Goal: Information Seeking & Learning: Understand process/instructions

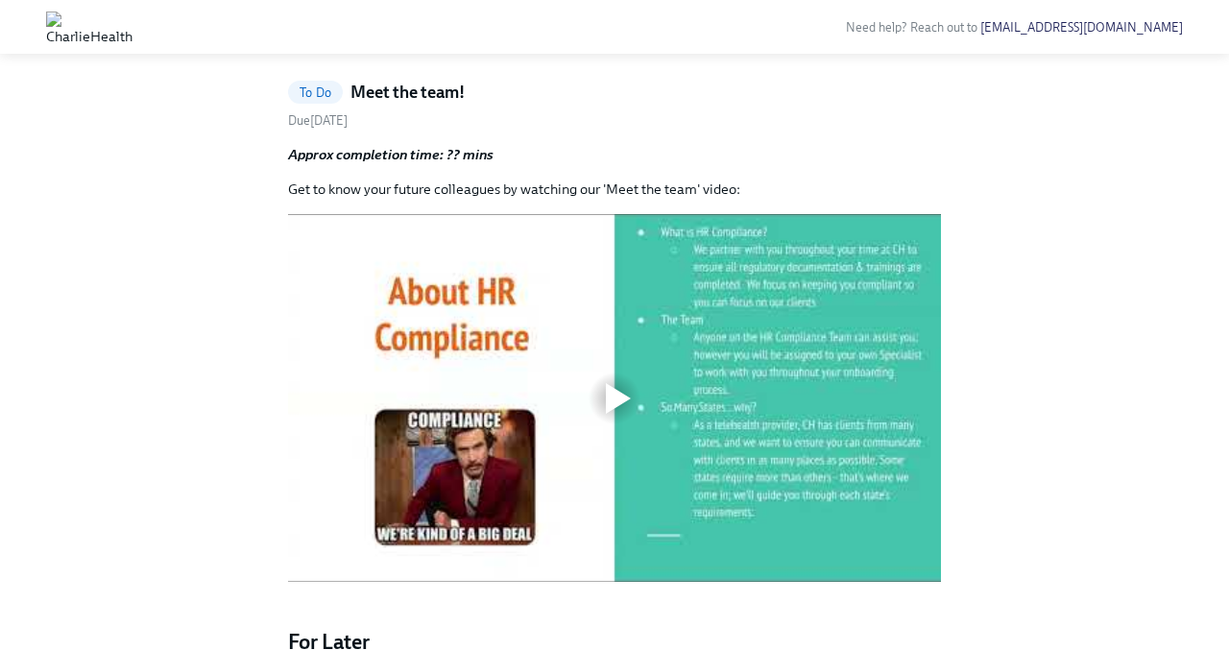
scroll to position [639, 0]
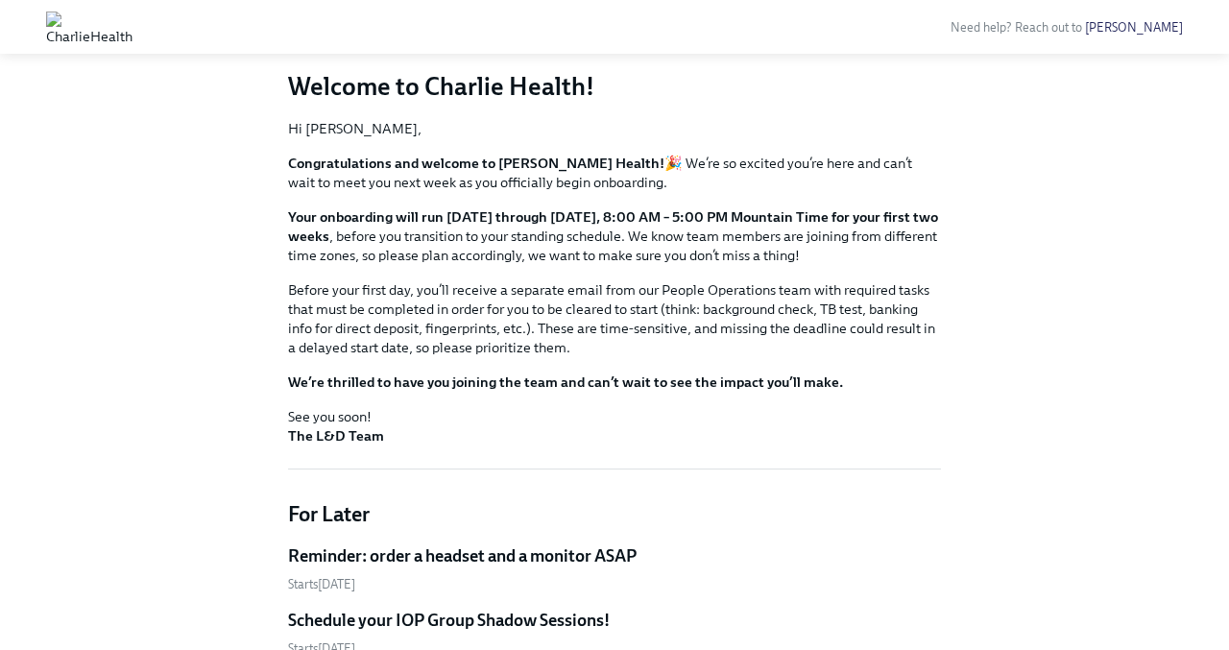
scroll to position [146, 0]
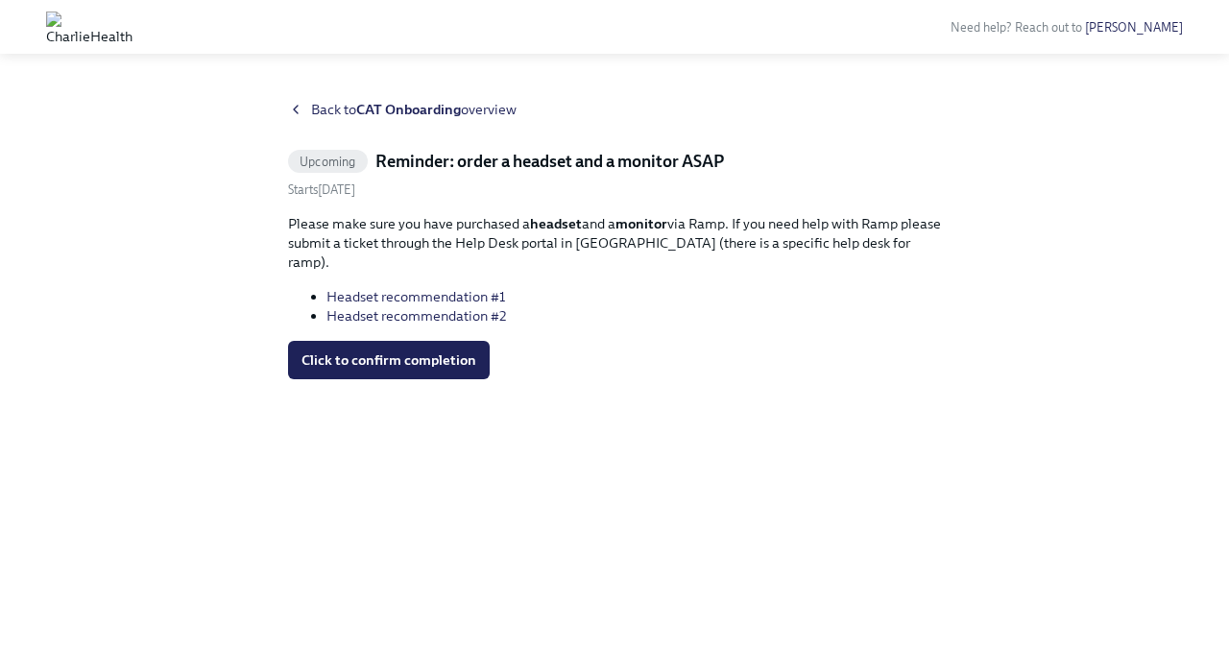
click at [460, 288] on link "Headset recommendation #1" at bounding box center [415, 296] width 179 height 17
click at [450, 307] on link "Headset recommendation #2" at bounding box center [416, 315] width 180 height 17
click at [461, 288] on link "Headset recommendation #1" at bounding box center [415, 296] width 179 height 17
click at [487, 288] on link "Headset recommendation #1" at bounding box center [415, 296] width 179 height 17
